Goal: Information Seeking & Learning: Learn about a topic

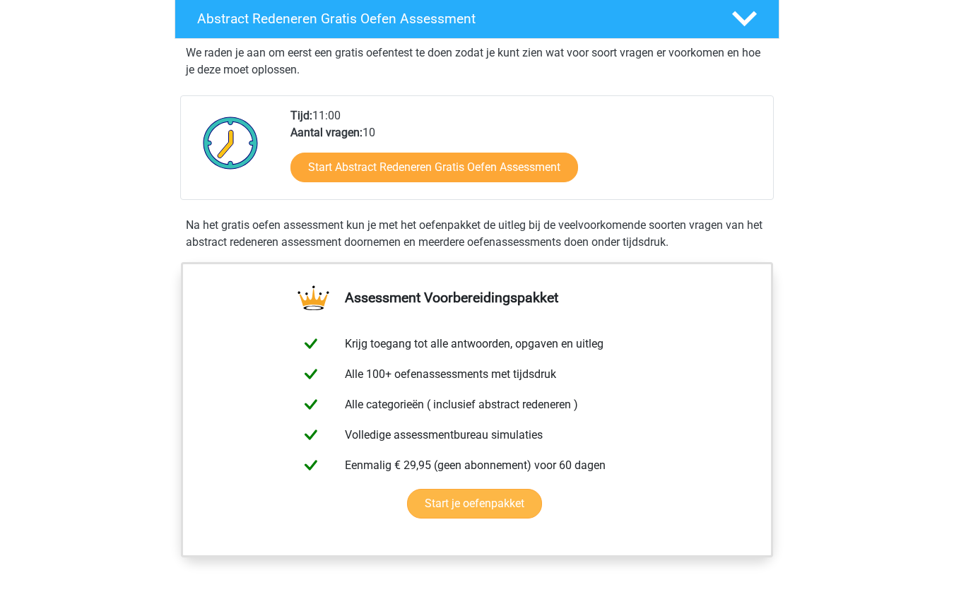
scroll to position [257, 0]
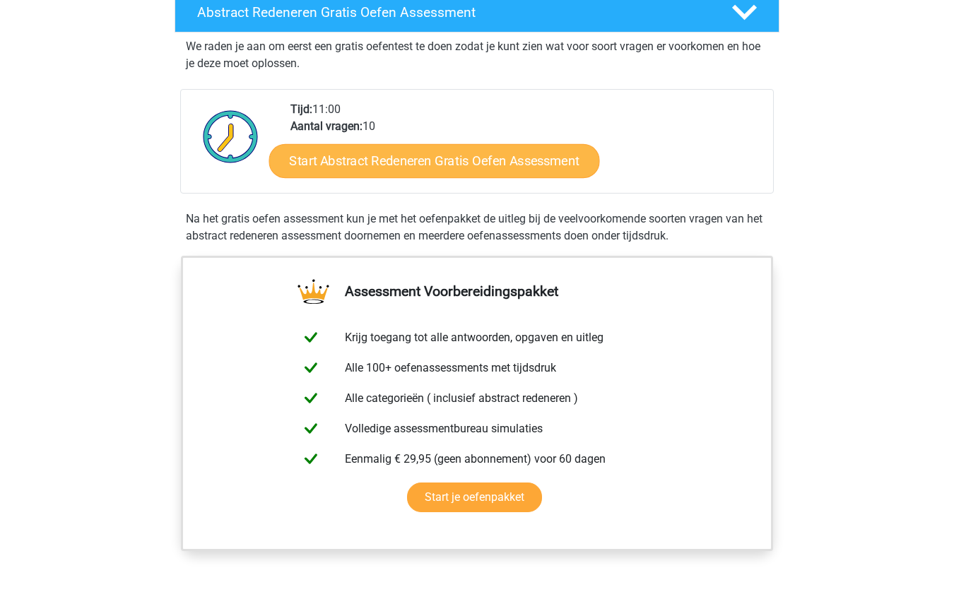
click at [414, 163] on link "Start Abstract Redeneren Gratis Oefen Assessment" at bounding box center [434, 161] width 331 height 34
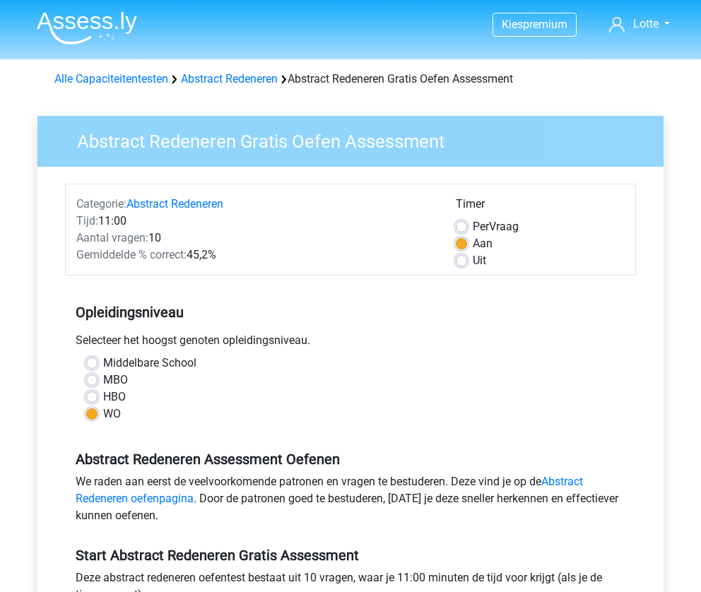
click at [116, 221] on div "Tijd: 11:00" at bounding box center [256, 221] width 380 height 17
click at [123, 233] on span "Aantal vragen:" at bounding box center [112, 237] width 72 height 13
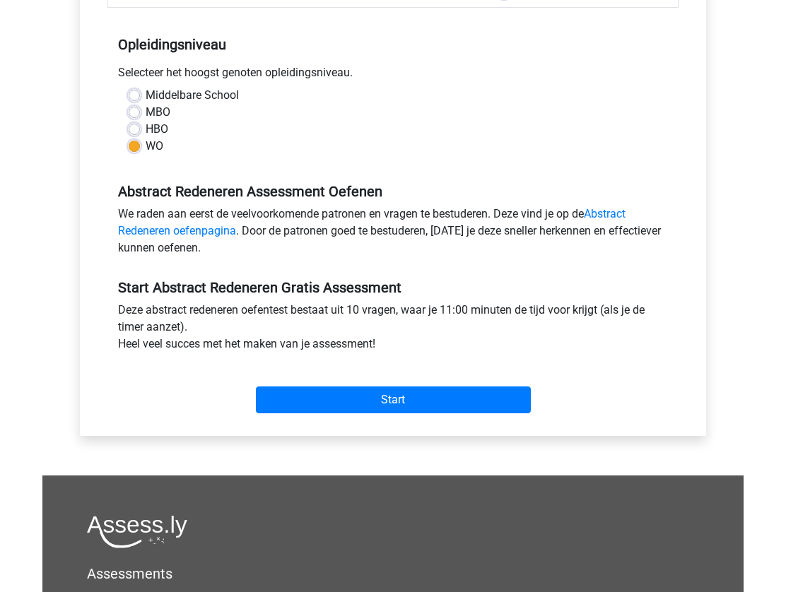
scroll to position [331, 0]
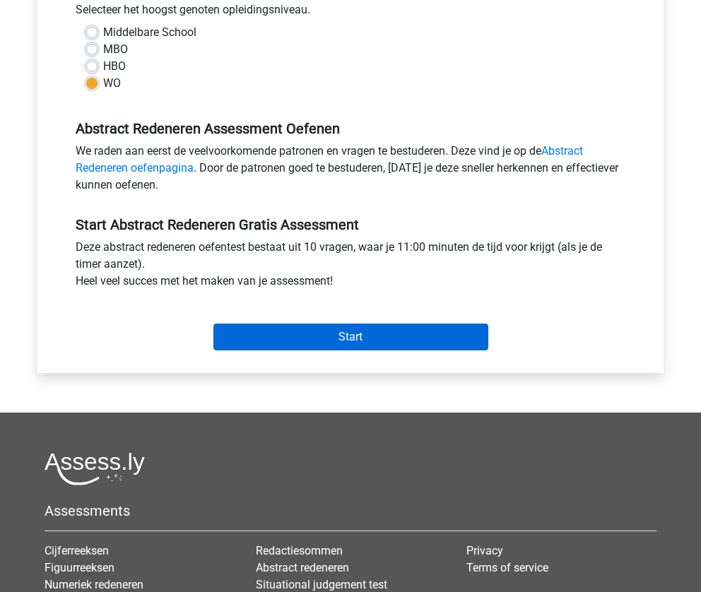
click at [284, 351] on input "Start" at bounding box center [350, 337] width 275 height 27
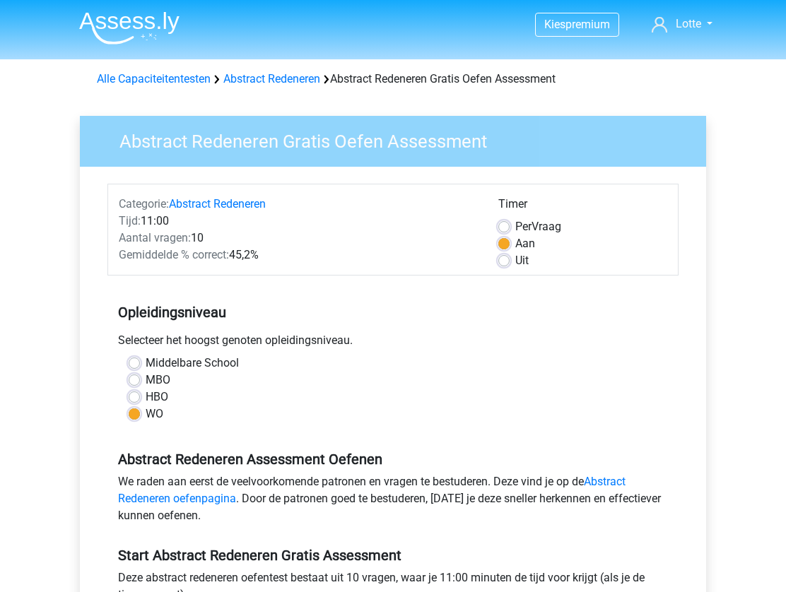
scroll to position [0, 0]
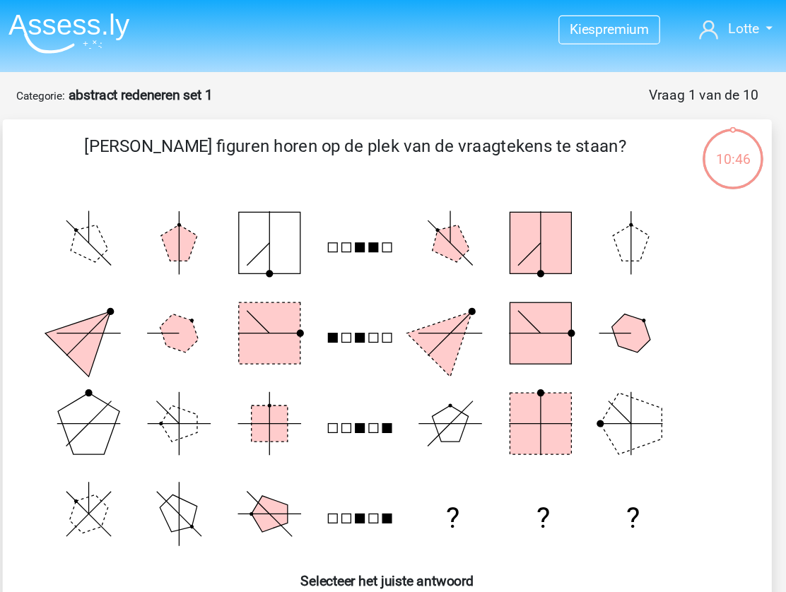
scroll to position [8, 0]
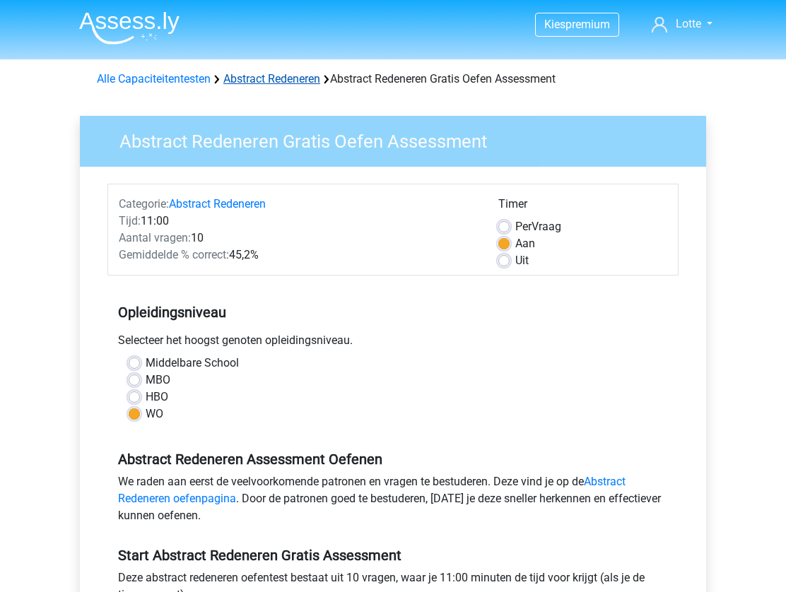
click at [297, 74] on link "Abstract Redeneren" at bounding box center [271, 78] width 97 height 13
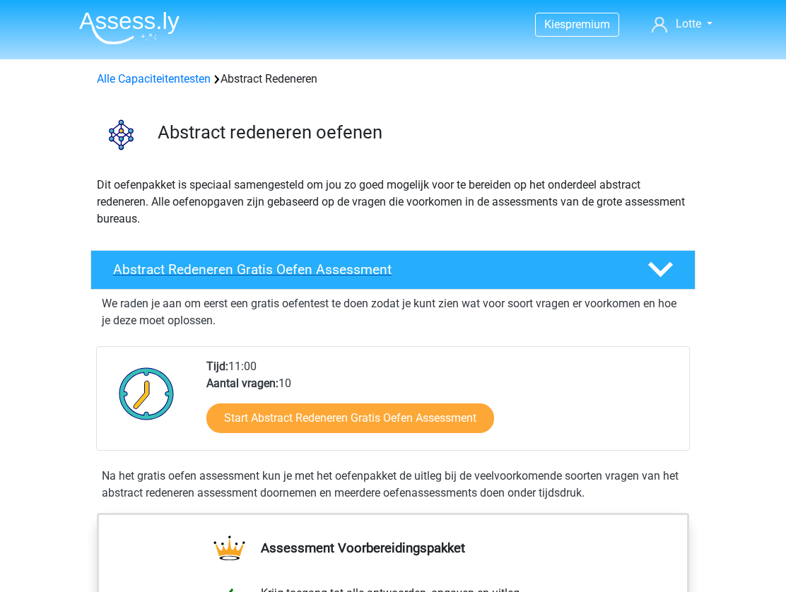
scroll to position [189, 0]
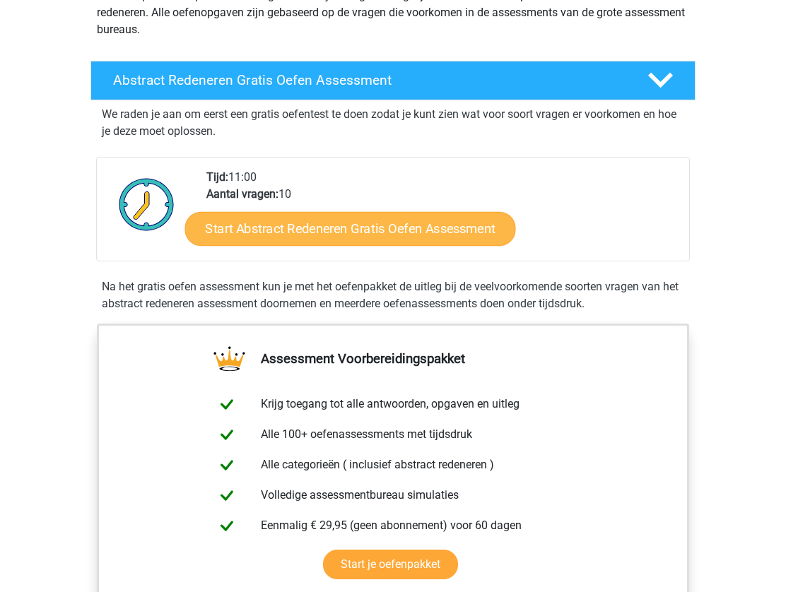
click at [261, 227] on link "Start Abstract Redeneren Gratis Oefen Assessment" at bounding box center [350, 228] width 331 height 34
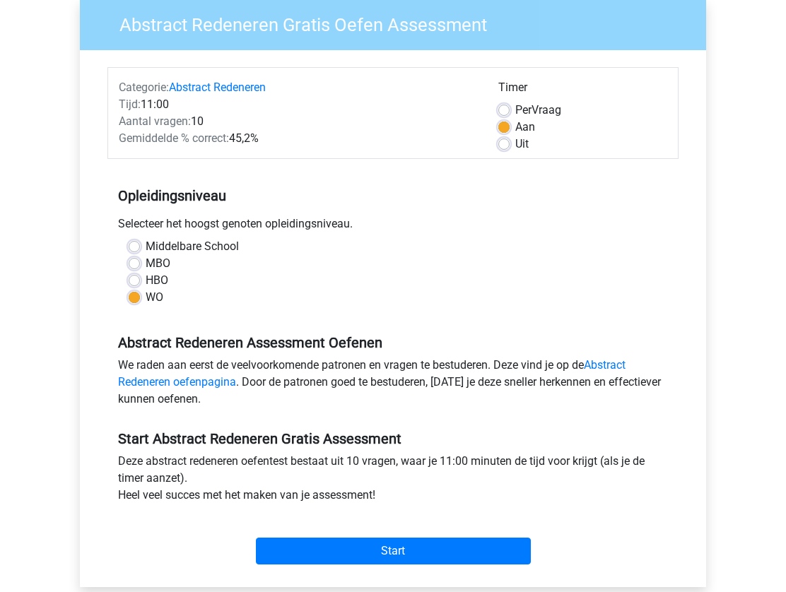
scroll to position [284, 0]
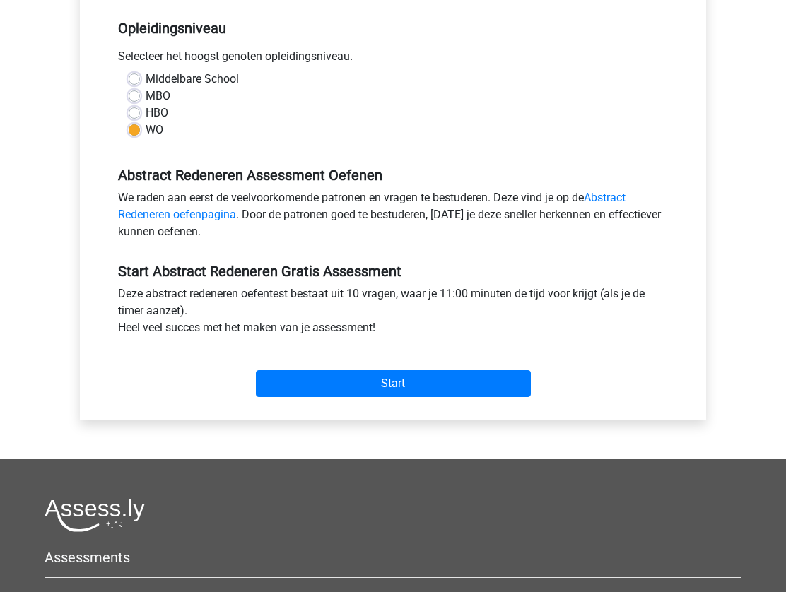
click at [298, 403] on div "Start" at bounding box center [392, 372] width 571 height 61
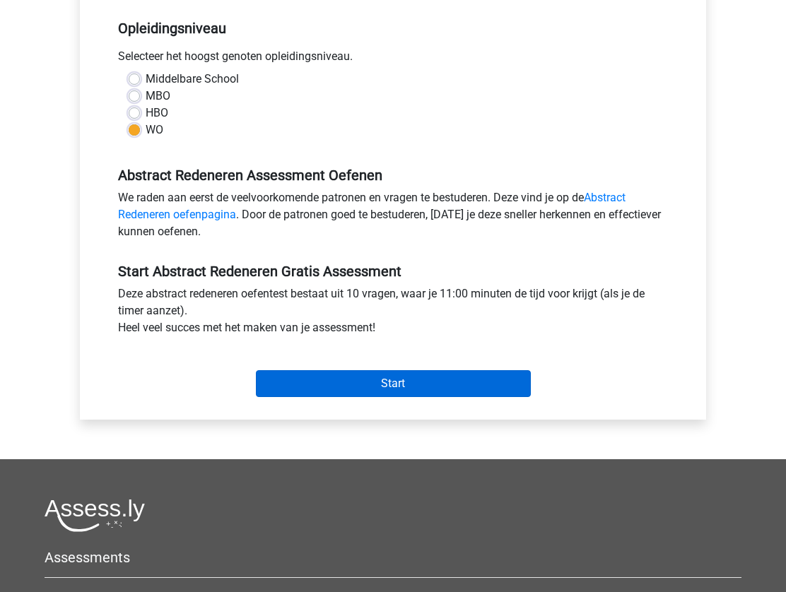
click at [296, 388] on input "Start" at bounding box center [393, 383] width 275 height 27
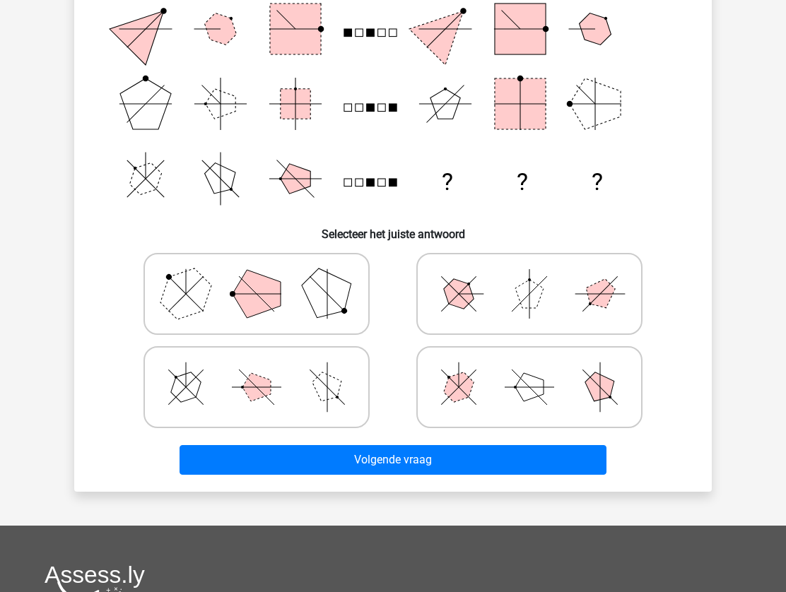
scroll to position [174, 0]
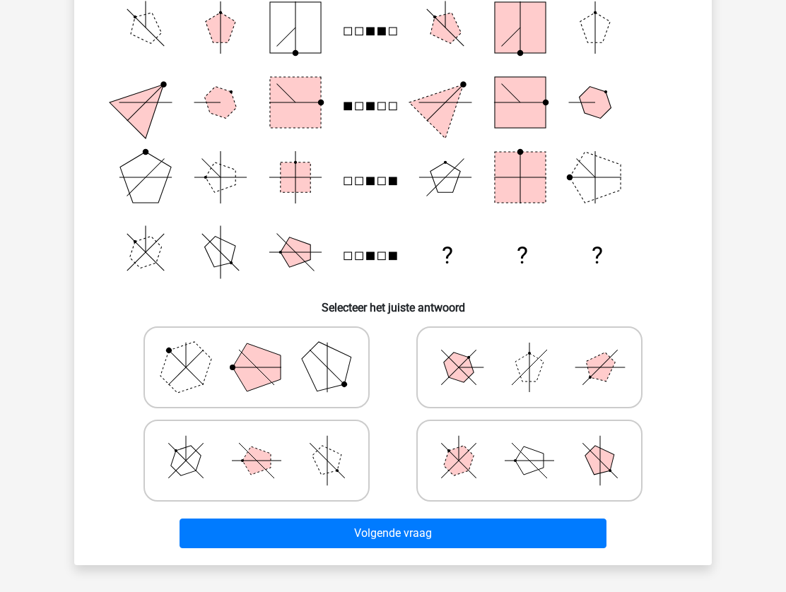
click at [204, 361] on polygon at bounding box center [186, 367] width 68 height 68
click at [257, 350] on input "radio" at bounding box center [261, 345] width 9 height 9
radio input "true"
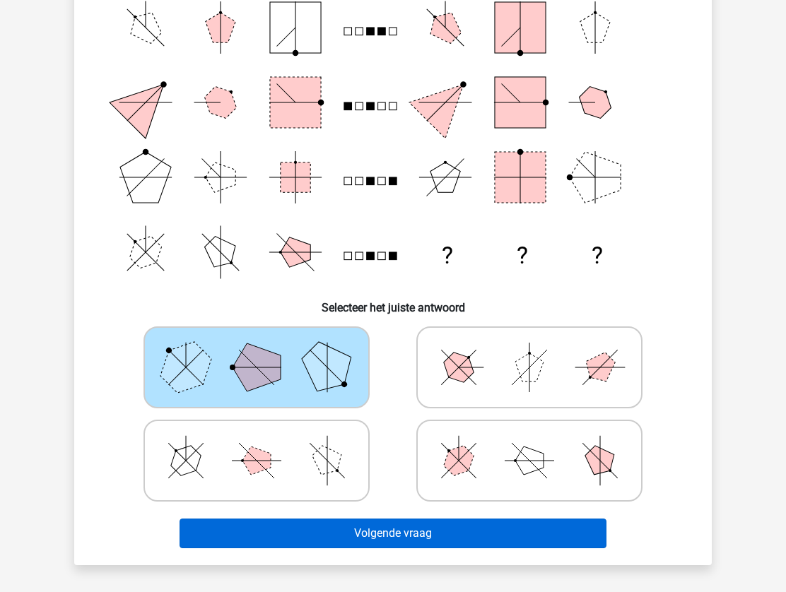
click at [311, 526] on button "Volgende vraag" at bounding box center [394, 534] width 428 height 30
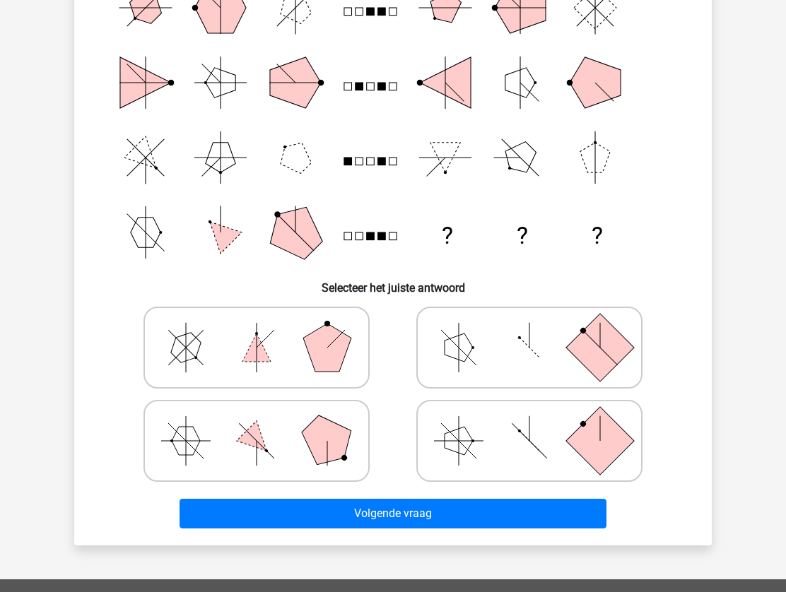
scroll to position [170, 0]
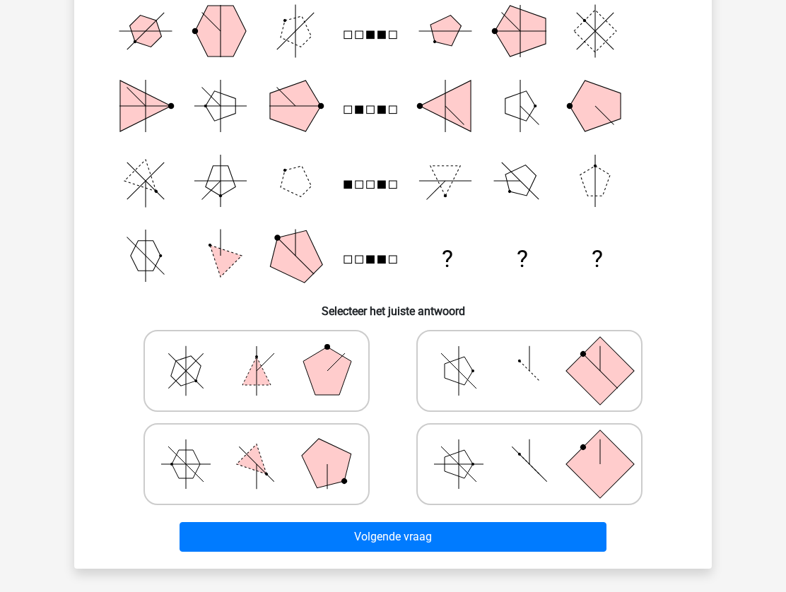
click at [506, 445] on icon at bounding box center [529, 464] width 212 height 71
click at [529, 445] on input "radio" at bounding box center [533, 442] width 9 height 9
radio input "true"
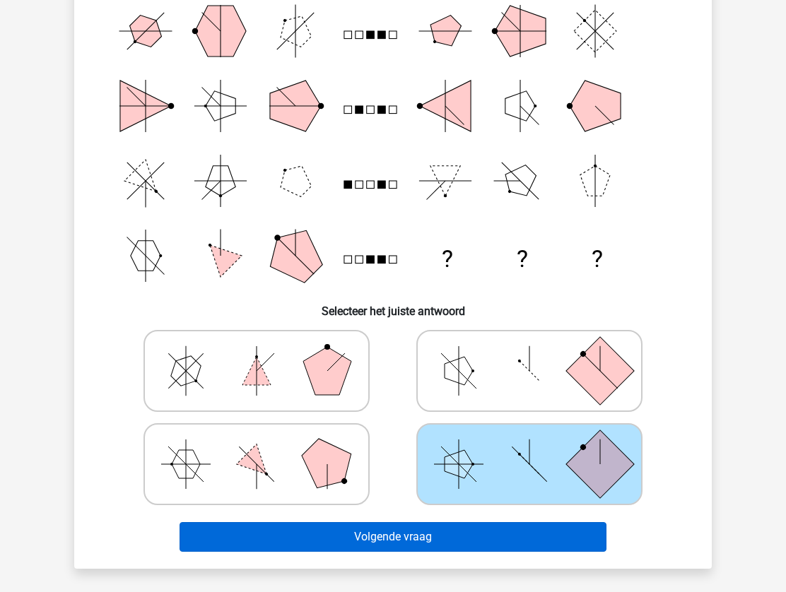
click at [505, 538] on button "Volgende vraag" at bounding box center [394, 537] width 428 height 30
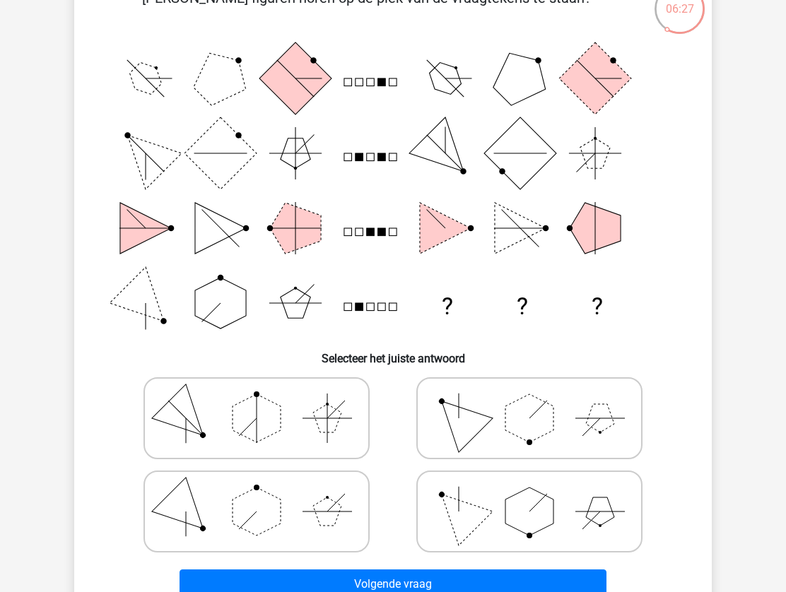
scroll to position [148, 0]
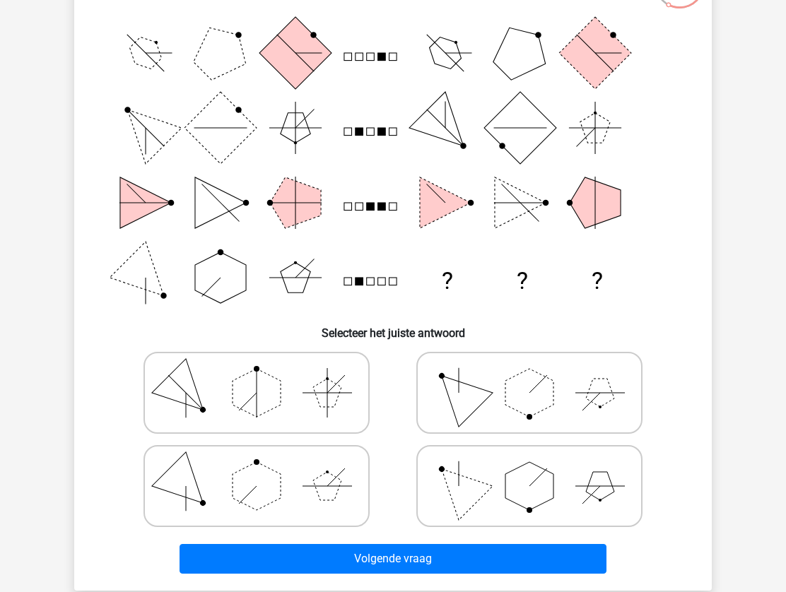
click at [490, 481] on icon at bounding box center [529, 486] width 212 height 71
click at [529, 469] on input "radio" at bounding box center [533, 464] width 9 height 9
radio input "true"
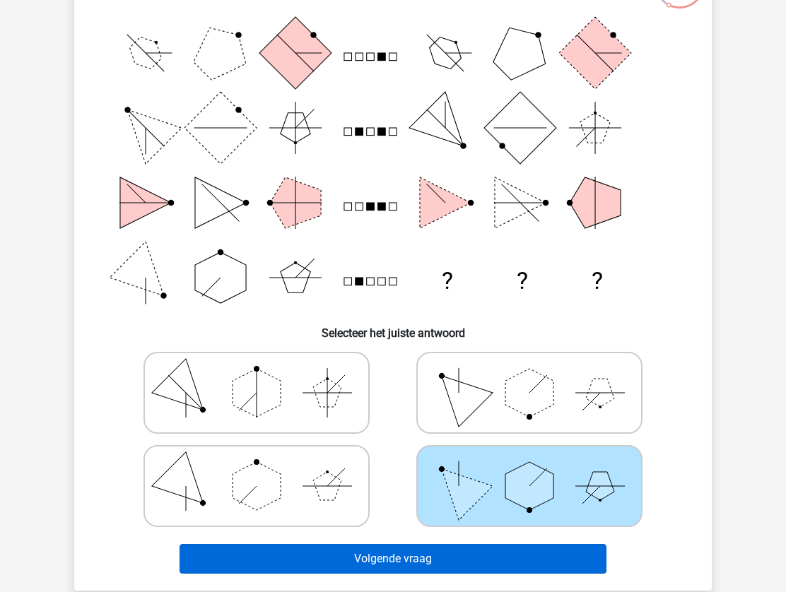
click at [464, 558] on button "Volgende vraag" at bounding box center [394, 559] width 428 height 30
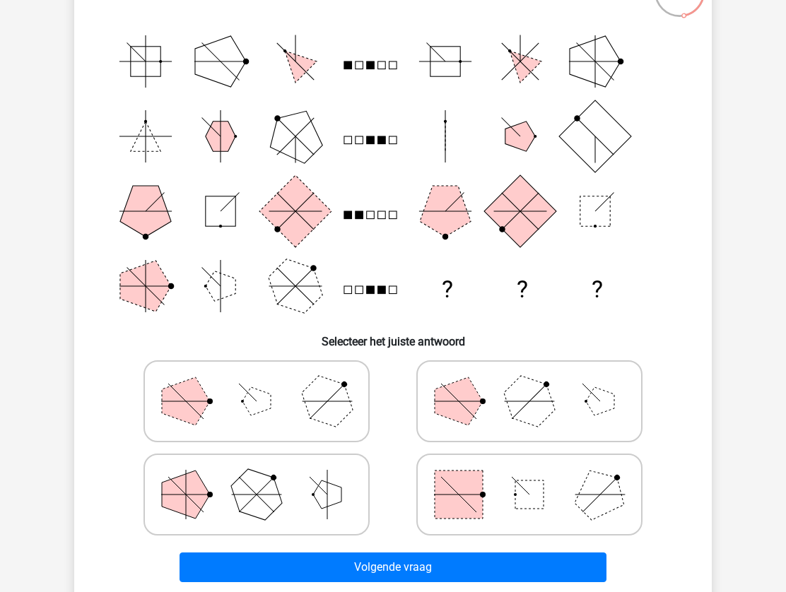
scroll to position [145, 0]
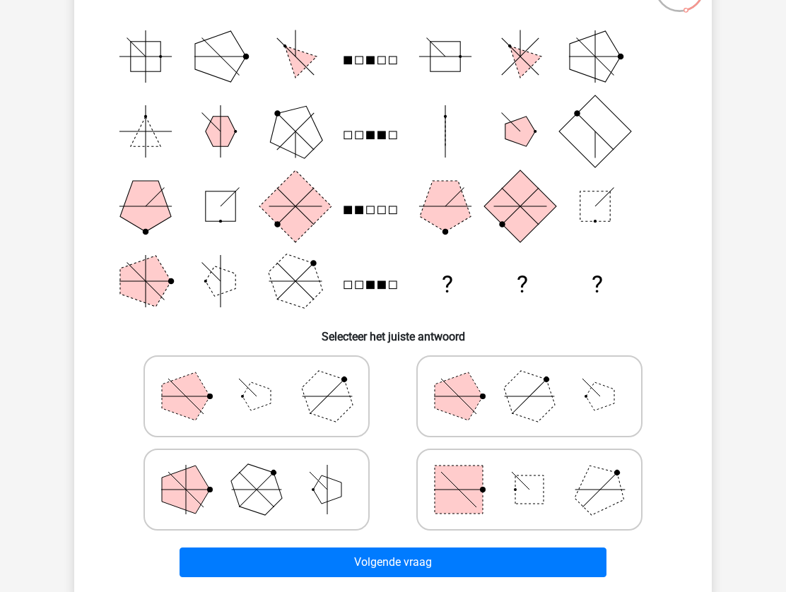
click at [476, 469] on rect at bounding box center [459, 490] width 48 height 48
click at [529, 469] on input "radio" at bounding box center [533, 467] width 9 height 9
radio input "true"
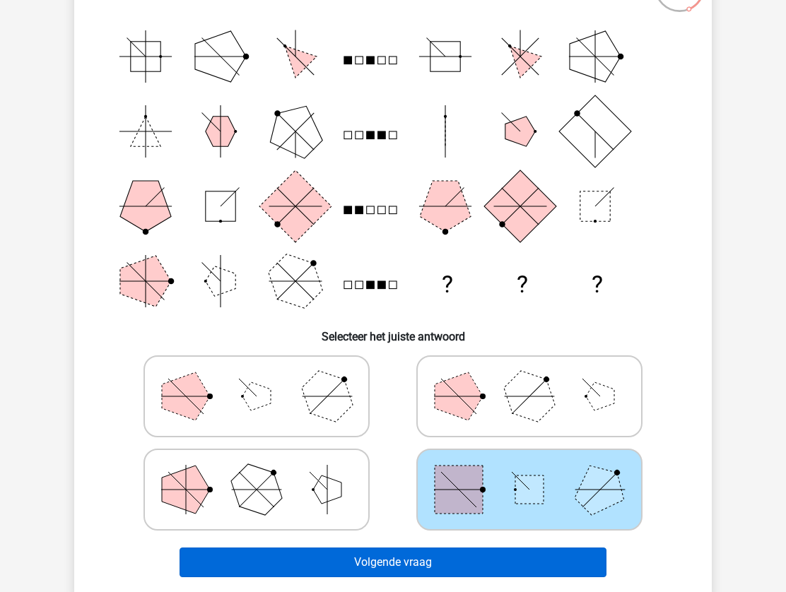
click at [472, 565] on button "Volgende vraag" at bounding box center [394, 563] width 428 height 30
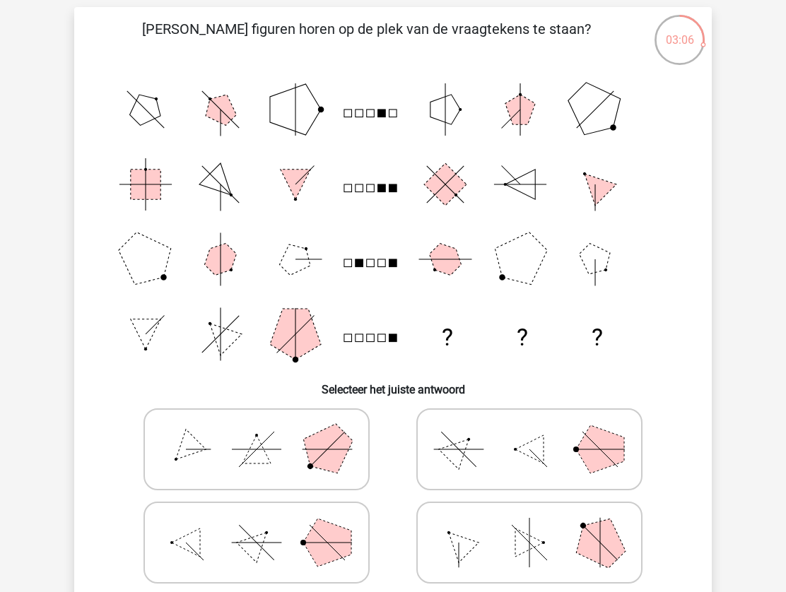
scroll to position [113, 0]
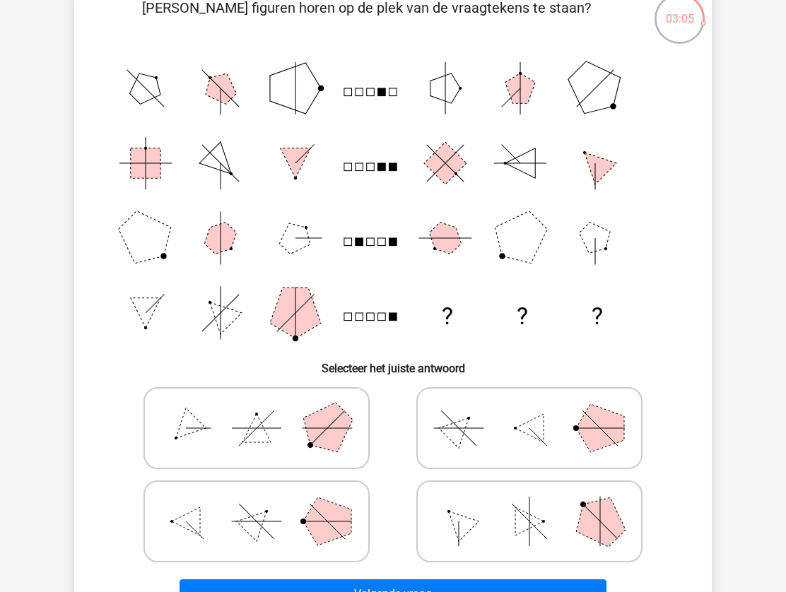
click at [307, 417] on polygon at bounding box center [327, 428] width 68 height 68
click at [266, 411] on input "radio" at bounding box center [261, 406] width 9 height 9
radio input "true"
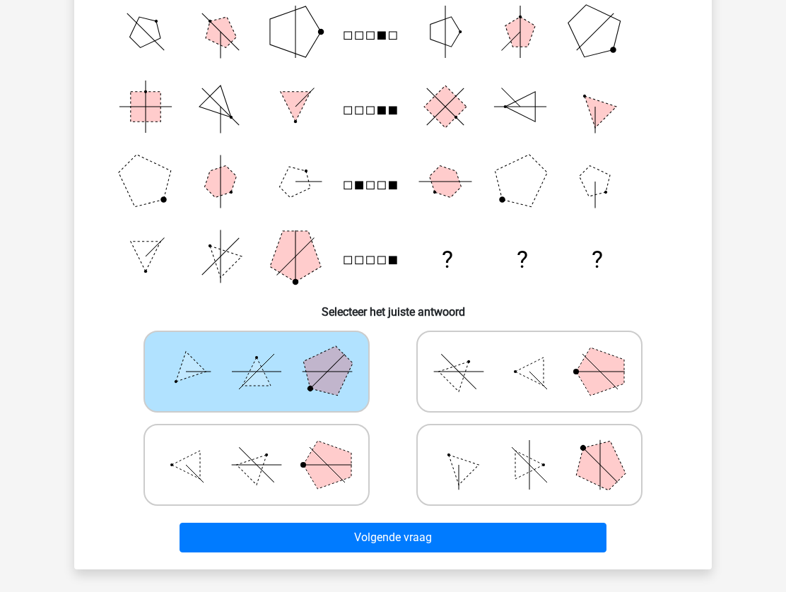
scroll to position [203, 0]
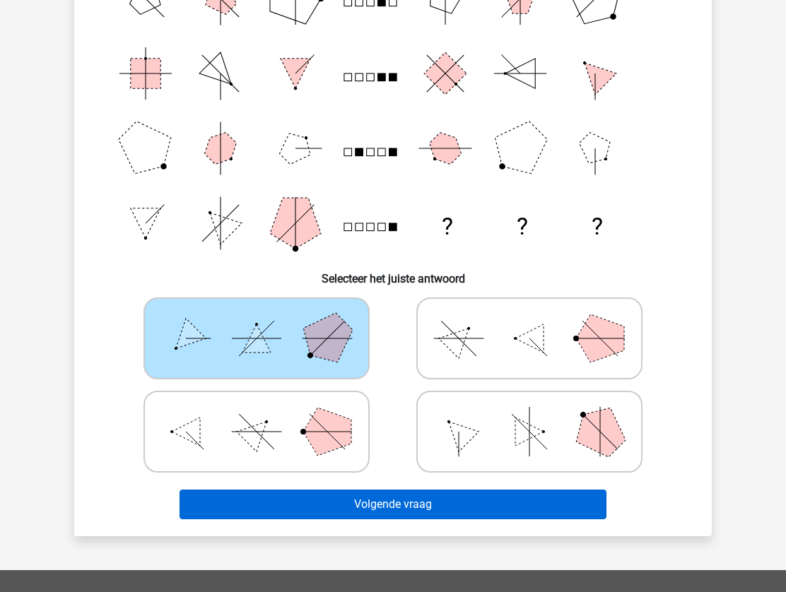
click at [309, 501] on button "Volgende vraag" at bounding box center [394, 505] width 428 height 30
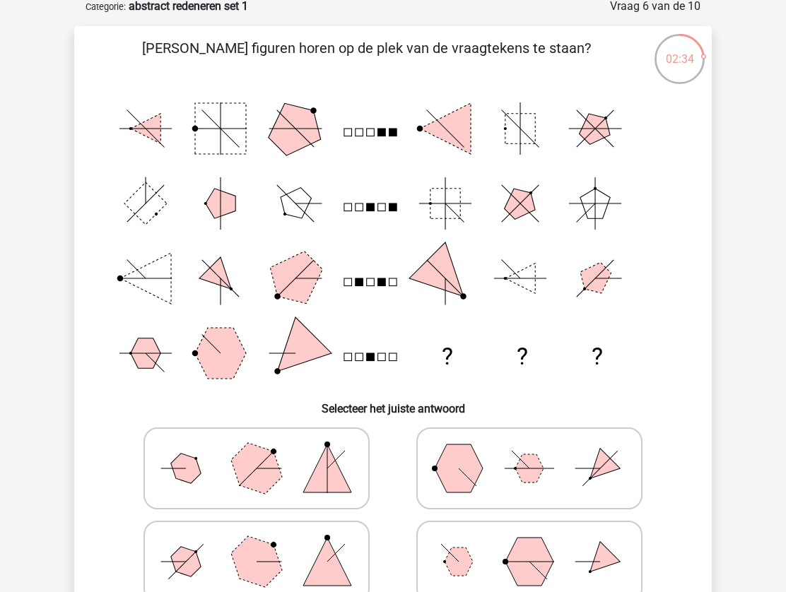
scroll to position [74, 0]
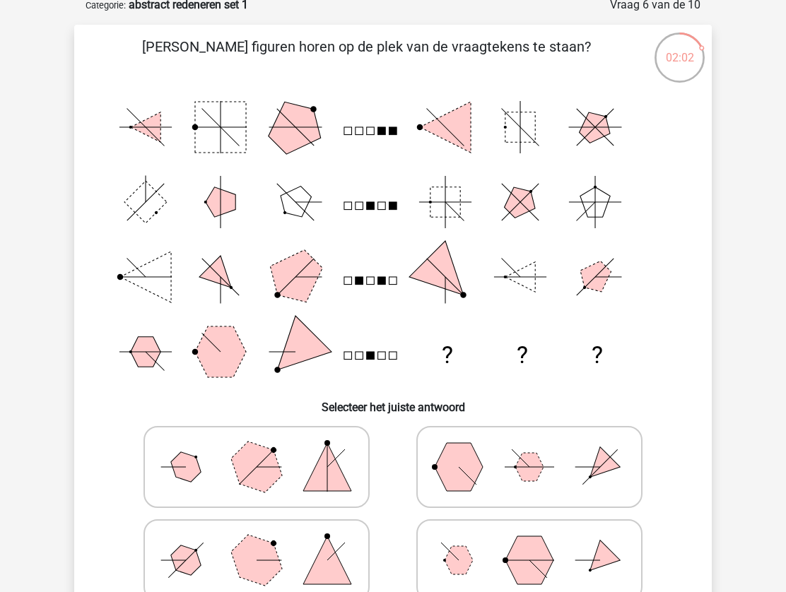
click at [185, 472] on polygon at bounding box center [186, 467] width 40 height 40
click at [257, 450] on input "radio" at bounding box center [261, 444] width 9 height 9
radio input "true"
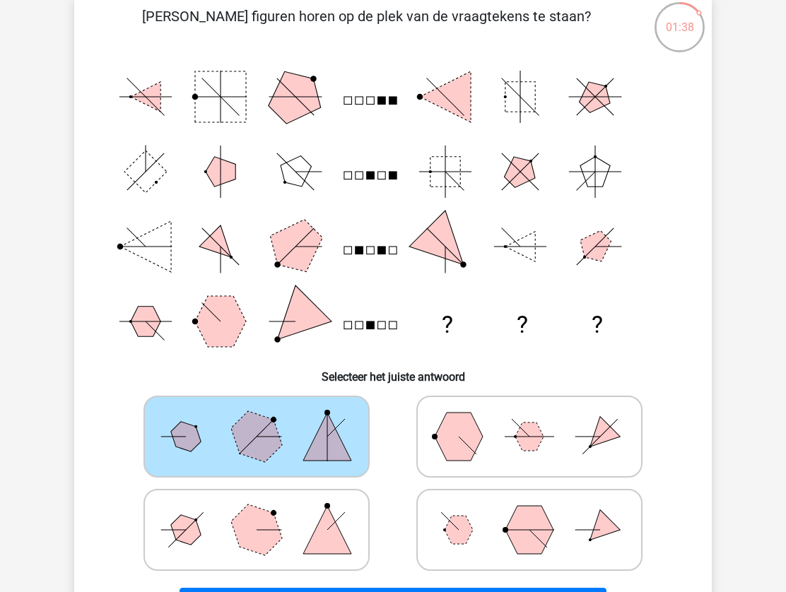
scroll to position [105, 0]
click at [214, 533] on icon at bounding box center [257, 529] width 212 height 71
click at [257, 512] on input "radio" at bounding box center [261, 507] width 9 height 9
radio input "true"
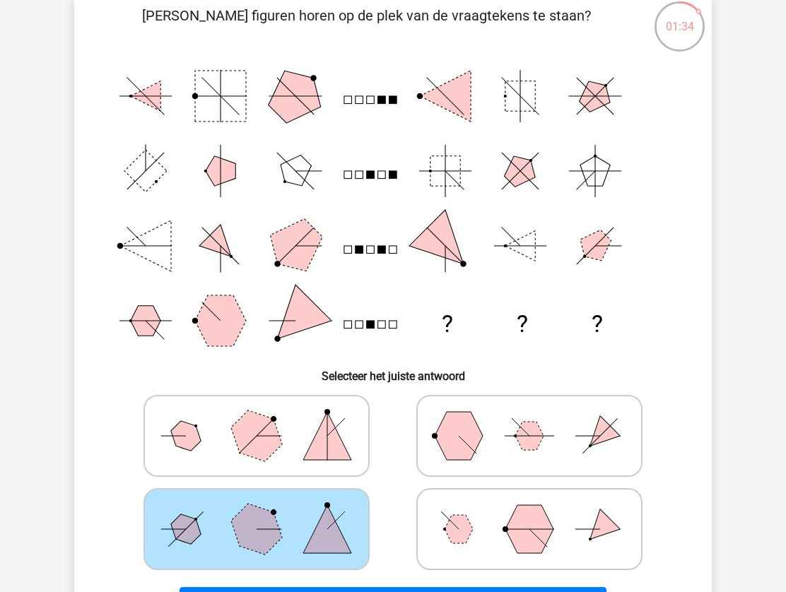
scroll to position [144, 0]
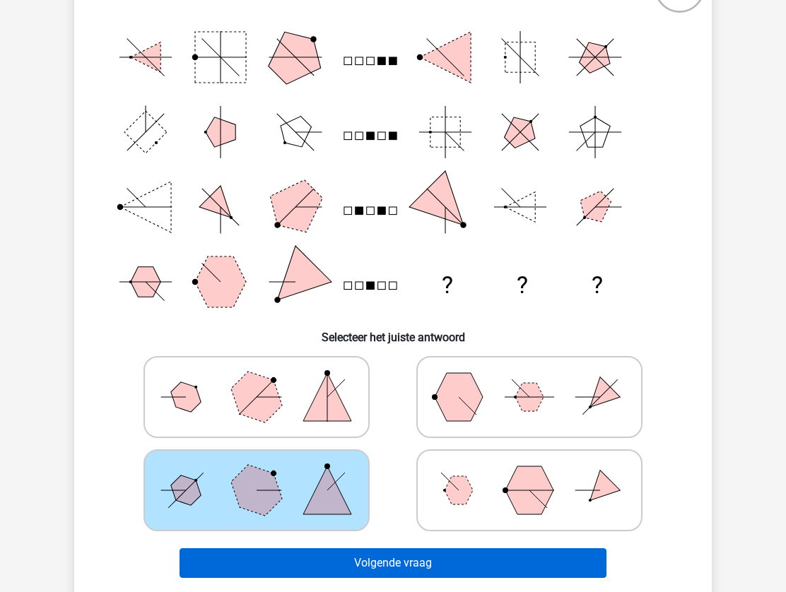
click at [215, 553] on button "Volgende vraag" at bounding box center [394, 564] width 428 height 30
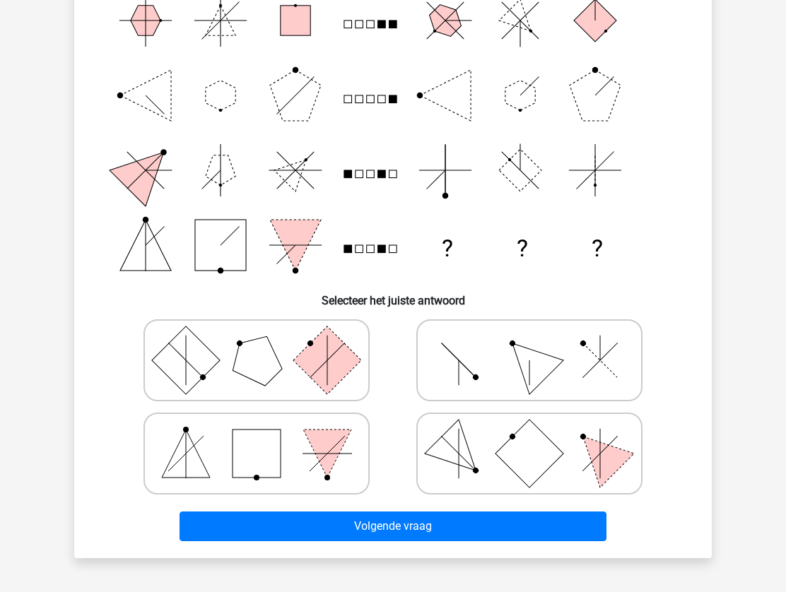
scroll to position [185, 0]
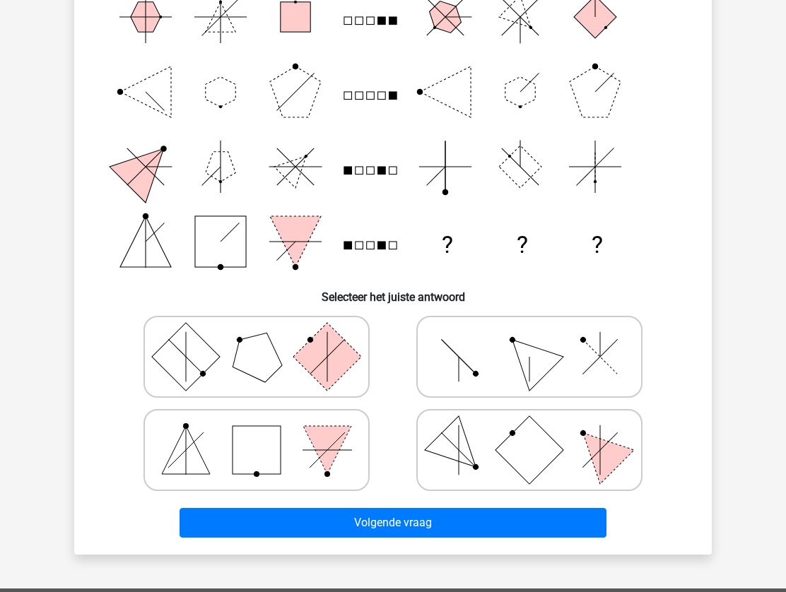
click at [464, 326] on icon at bounding box center [529, 357] width 212 height 71
click at [529, 330] on input "radio" at bounding box center [533, 334] width 9 height 9
radio input "true"
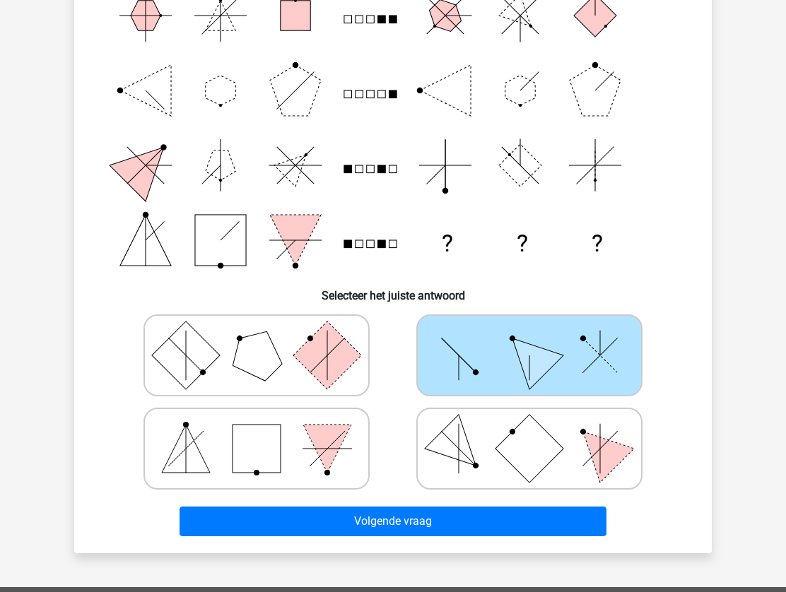
scroll to position [237, 0]
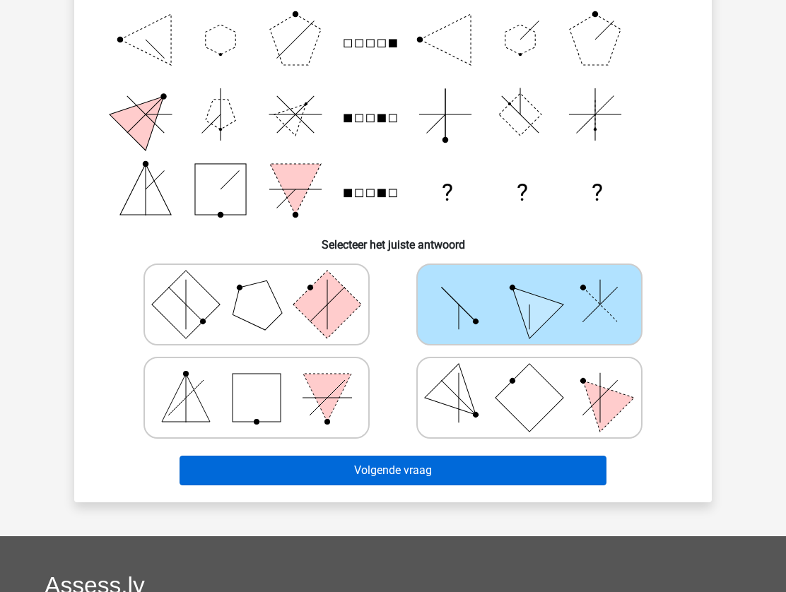
click at [415, 469] on button "Volgende vraag" at bounding box center [394, 471] width 428 height 30
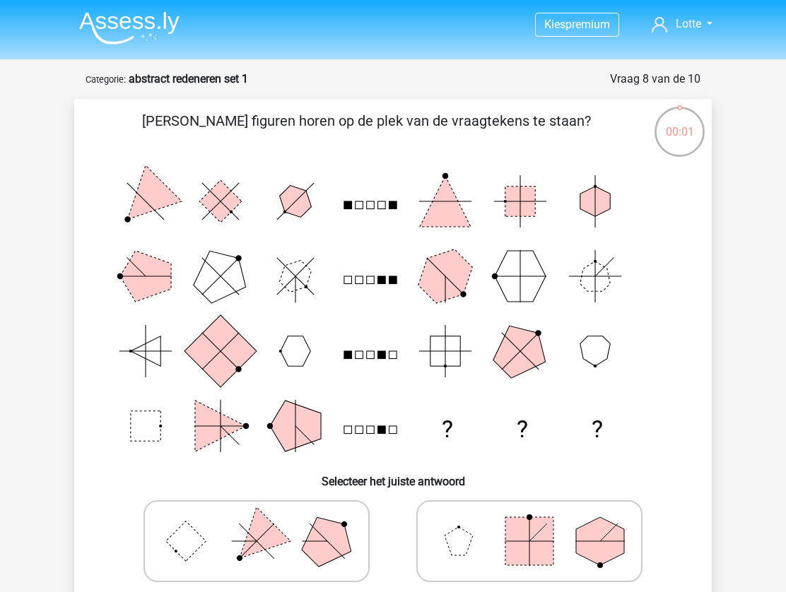
scroll to position [13, 0]
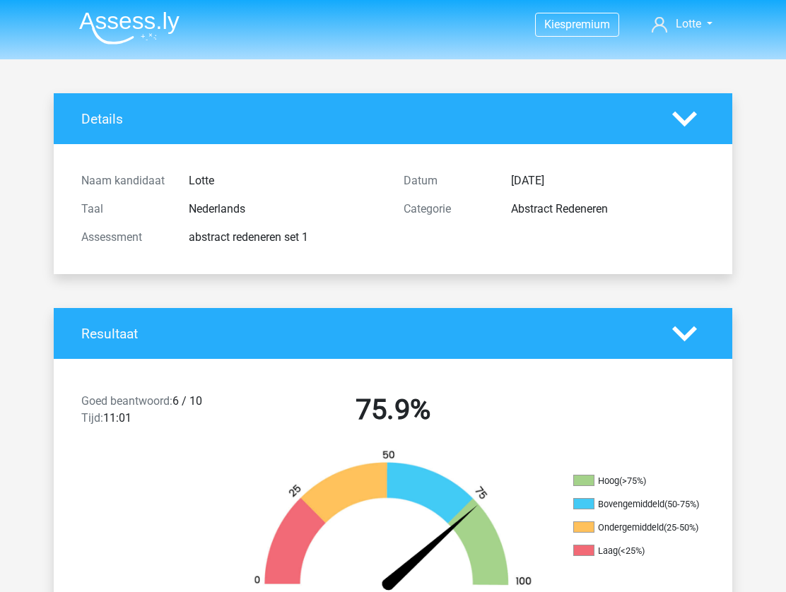
click at [615, 0] on header "Kies premium Lotte [EMAIL_ADDRESS][DOMAIN_NAME]" at bounding box center [393, 29] width 786 height 59
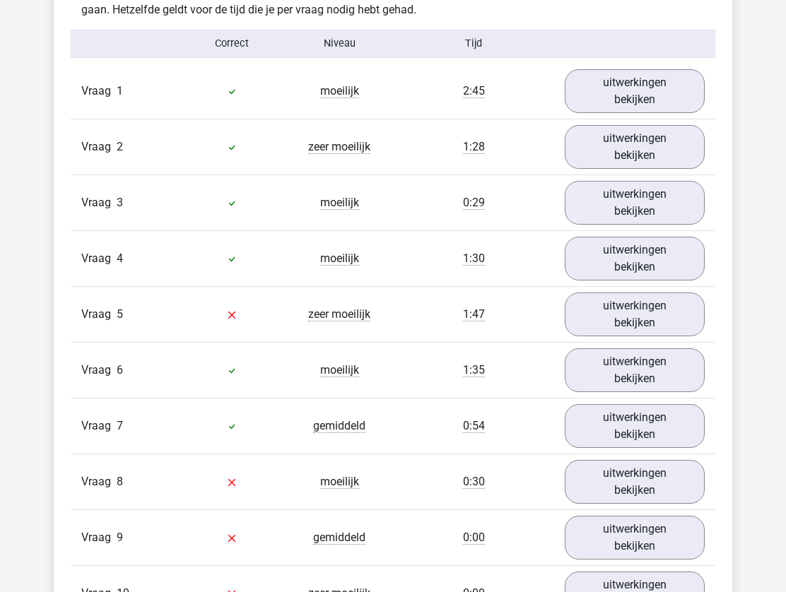
scroll to position [1149, 0]
click at [607, 304] on link "uitwerkingen bekijken" at bounding box center [634, 315] width 161 height 50
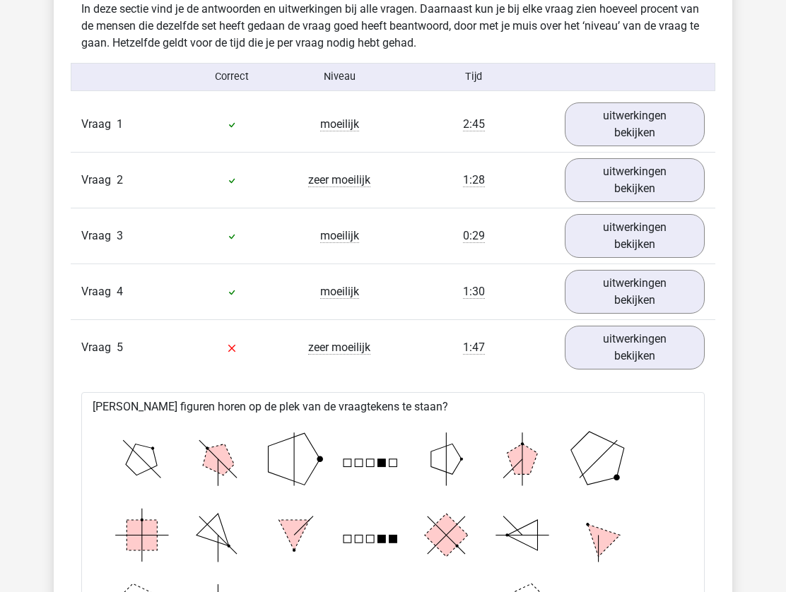
scroll to position [1063, 0]
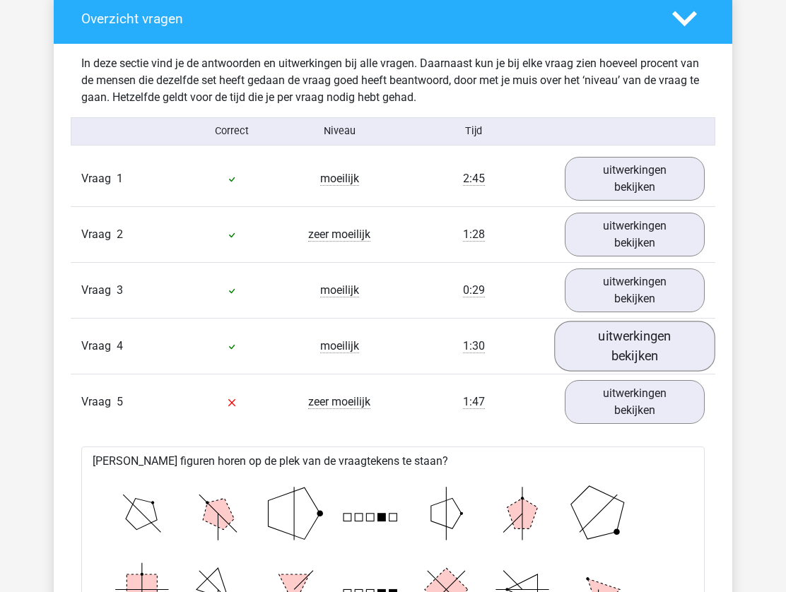
click at [613, 356] on link "uitwerkingen bekijken" at bounding box center [634, 346] width 161 height 50
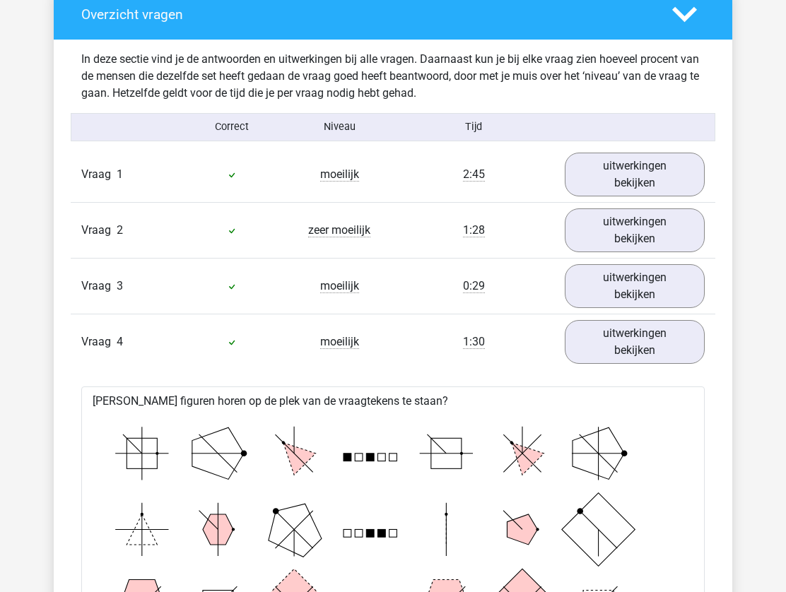
scroll to position [947, 0]
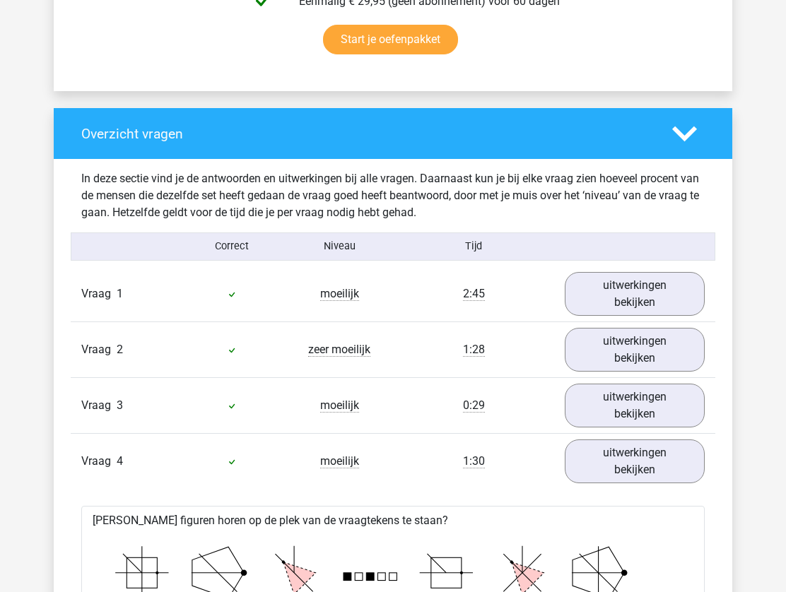
click at [122, 466] on span "4" at bounding box center [120, 461] width 6 height 13
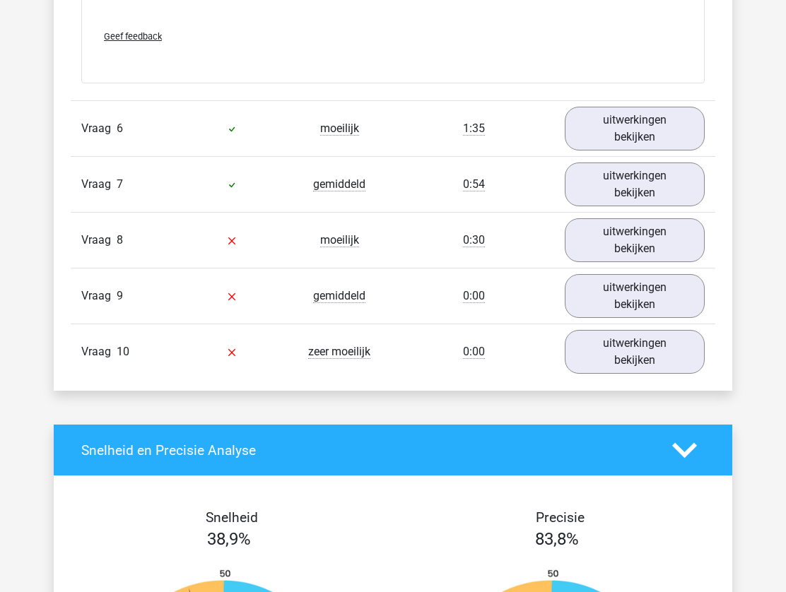
scroll to position [3463, 0]
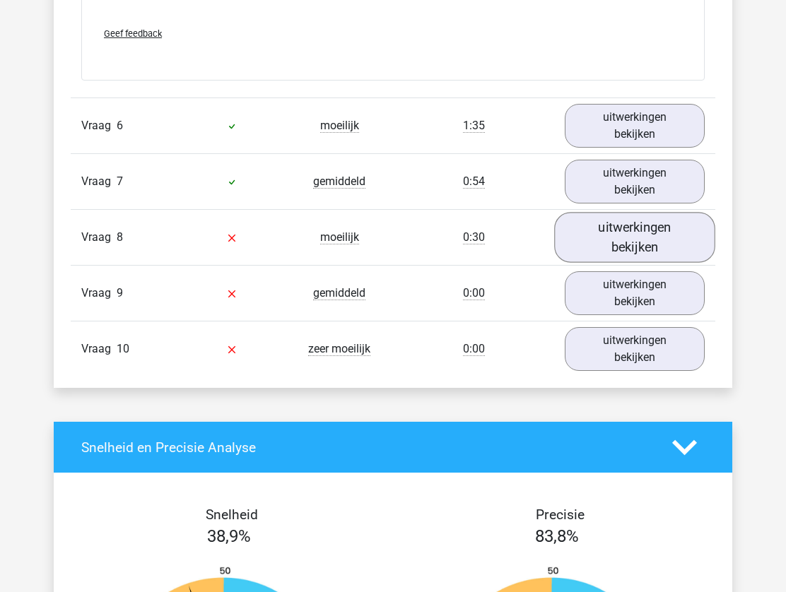
click at [646, 253] on link "uitwerkingen bekijken" at bounding box center [634, 238] width 161 height 50
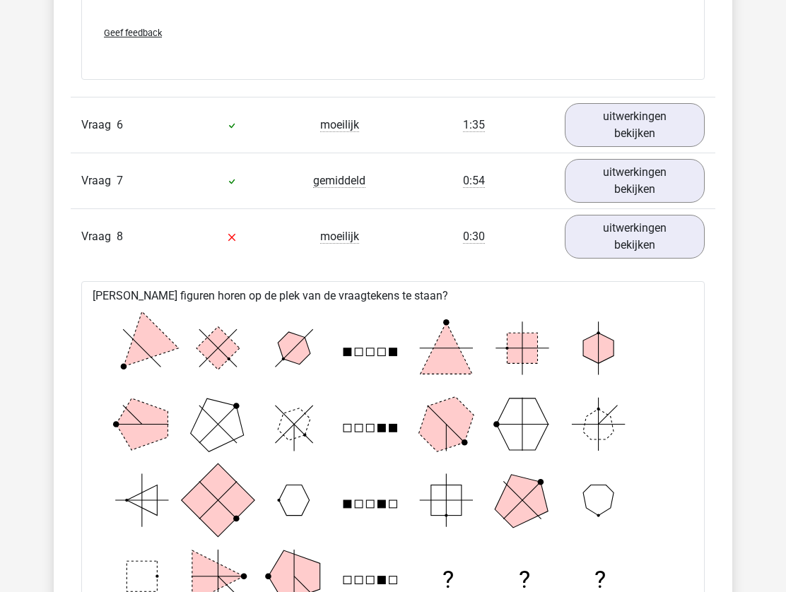
scroll to position [3325, 0]
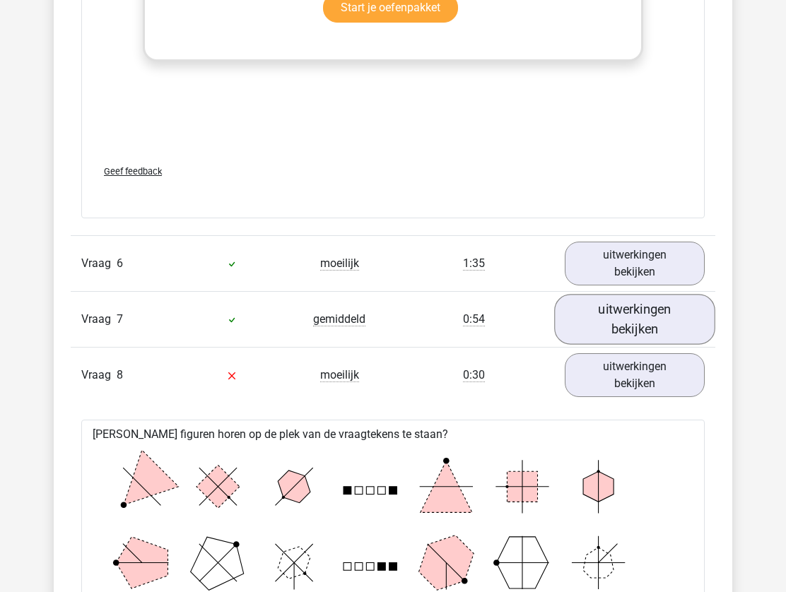
click at [615, 320] on link "uitwerkingen bekijken" at bounding box center [634, 320] width 161 height 50
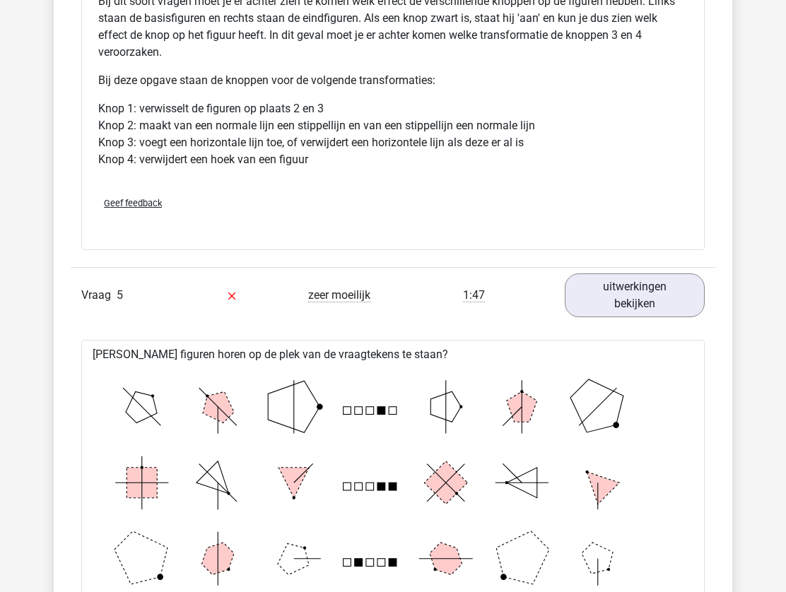
scroll to position [2073, 0]
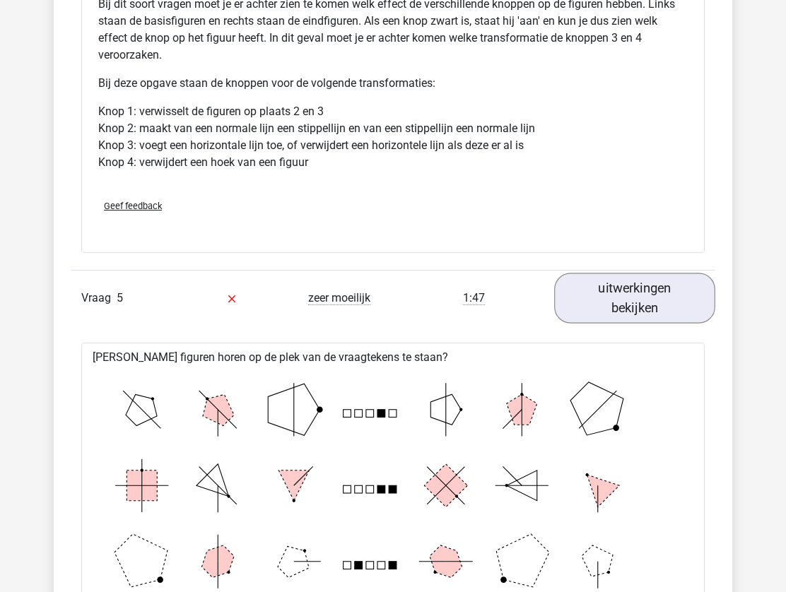
click at [638, 298] on link "uitwerkingen bekijken" at bounding box center [634, 298] width 161 height 50
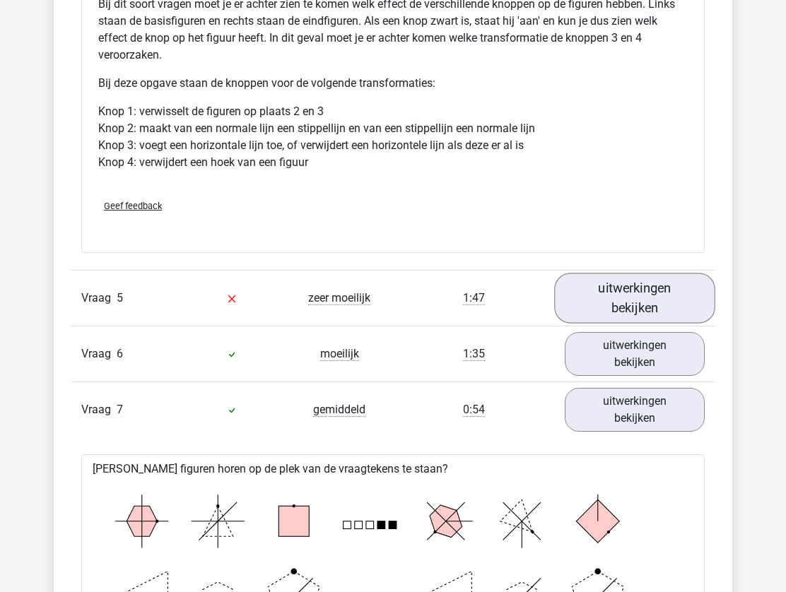
click at [638, 298] on link "uitwerkingen bekijken" at bounding box center [634, 298] width 161 height 50
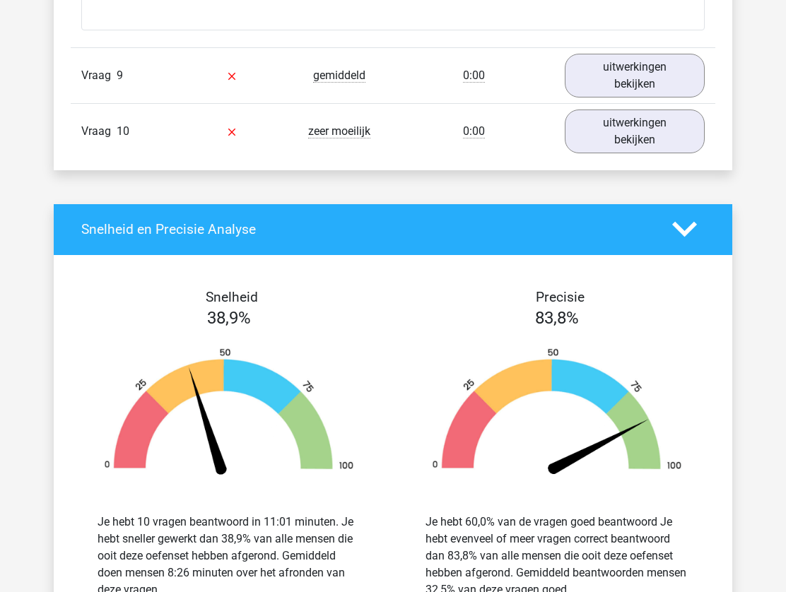
scroll to position [5516, 0]
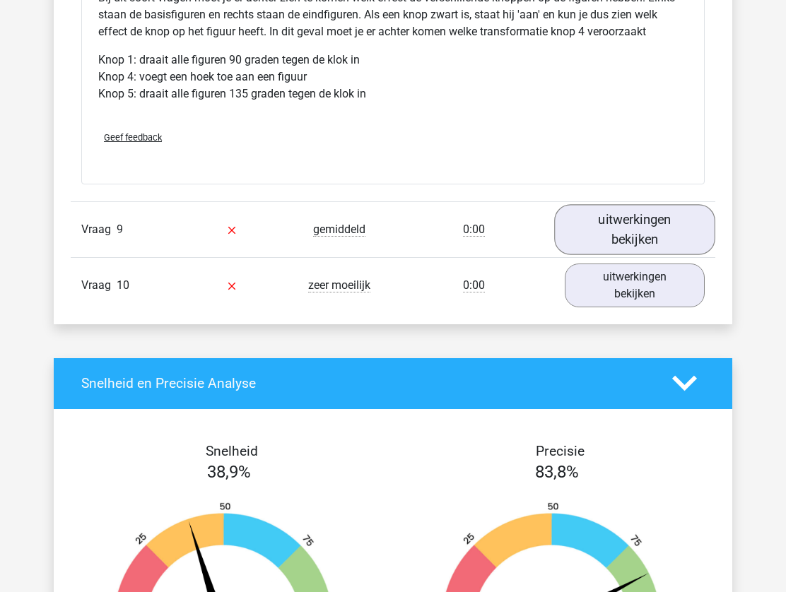
click at [610, 238] on link "uitwerkingen bekijken" at bounding box center [634, 229] width 161 height 50
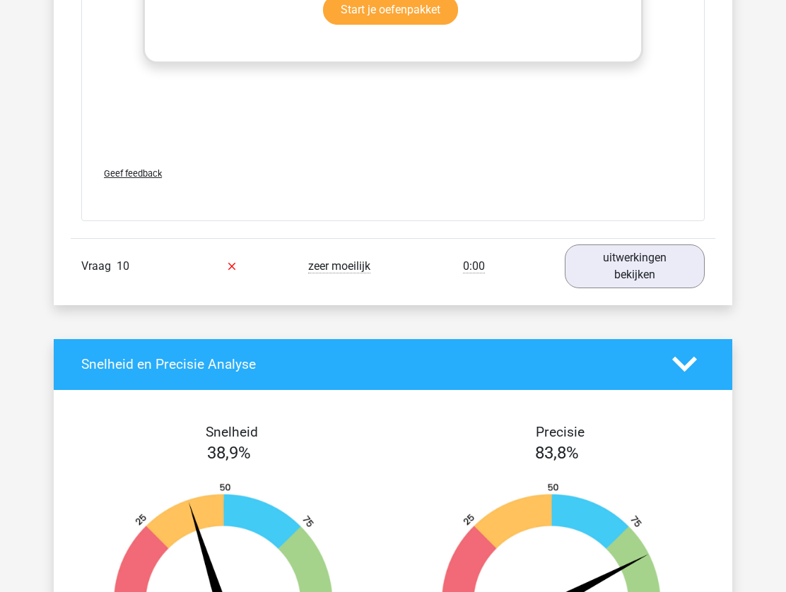
scroll to position [6696, 0]
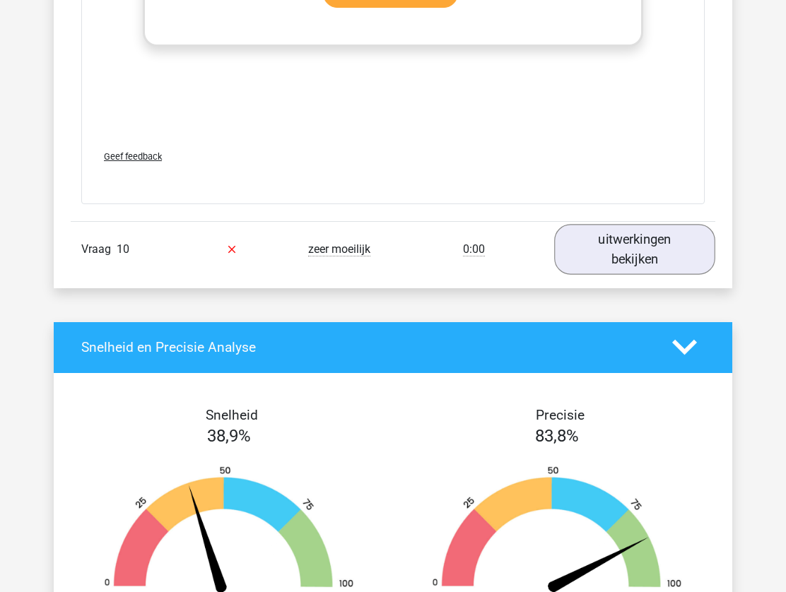
click at [614, 233] on link "uitwerkingen bekijken" at bounding box center [634, 249] width 161 height 50
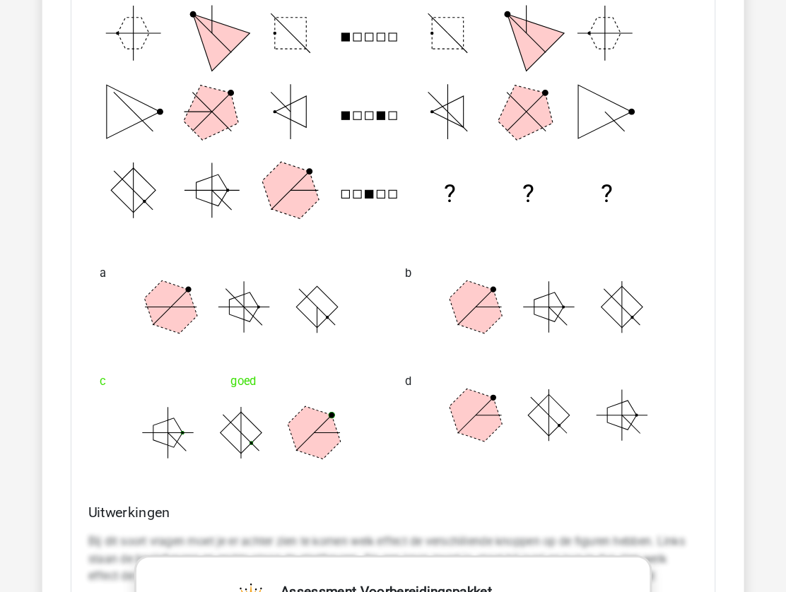
scroll to position [7331, 0]
